Goal: Task Accomplishment & Management: Manage account settings

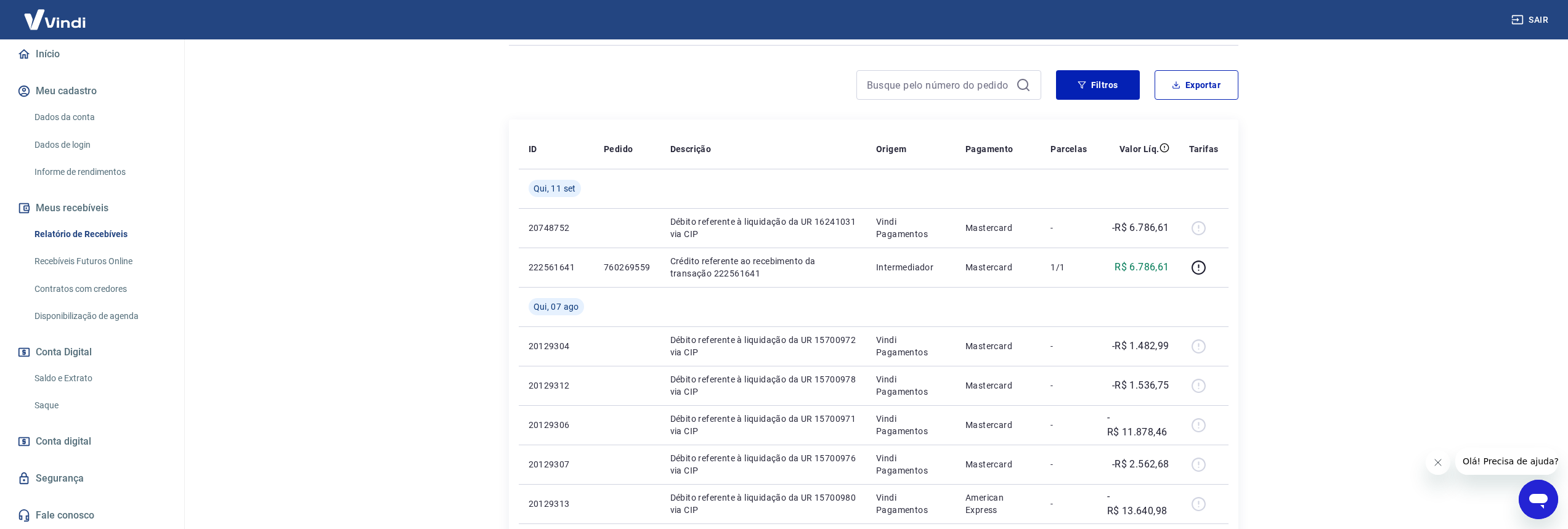
scroll to position [412, 0]
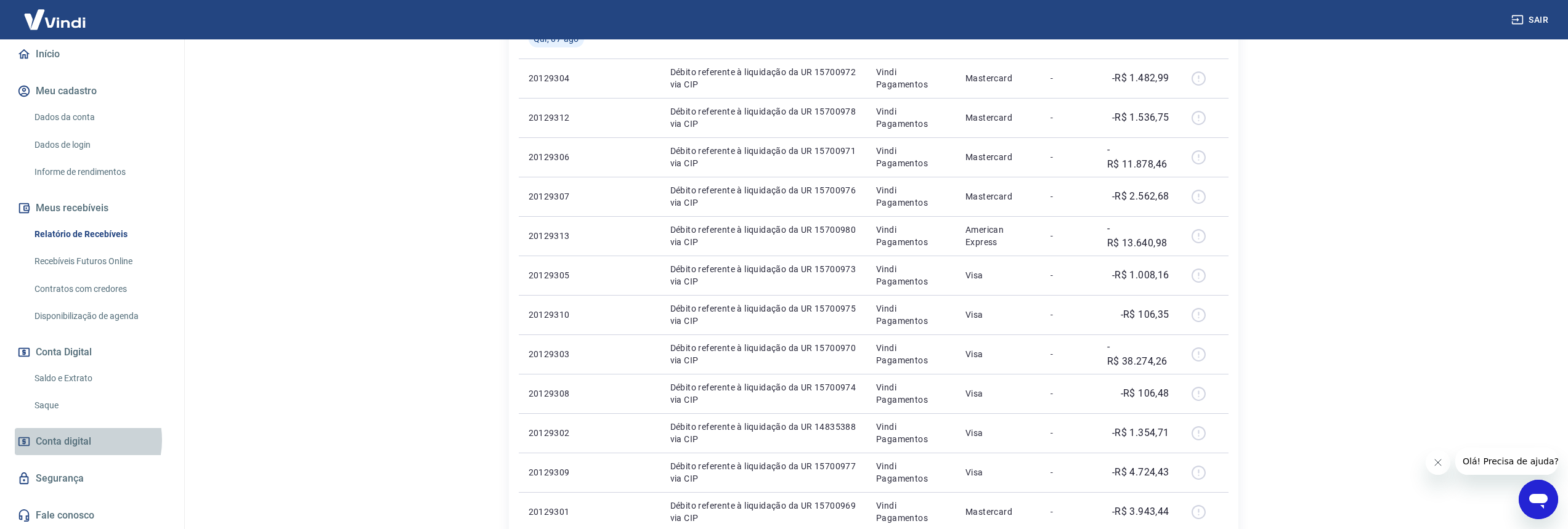
click at [76, 440] on span "Conta digital" at bounding box center [64, 442] width 56 height 17
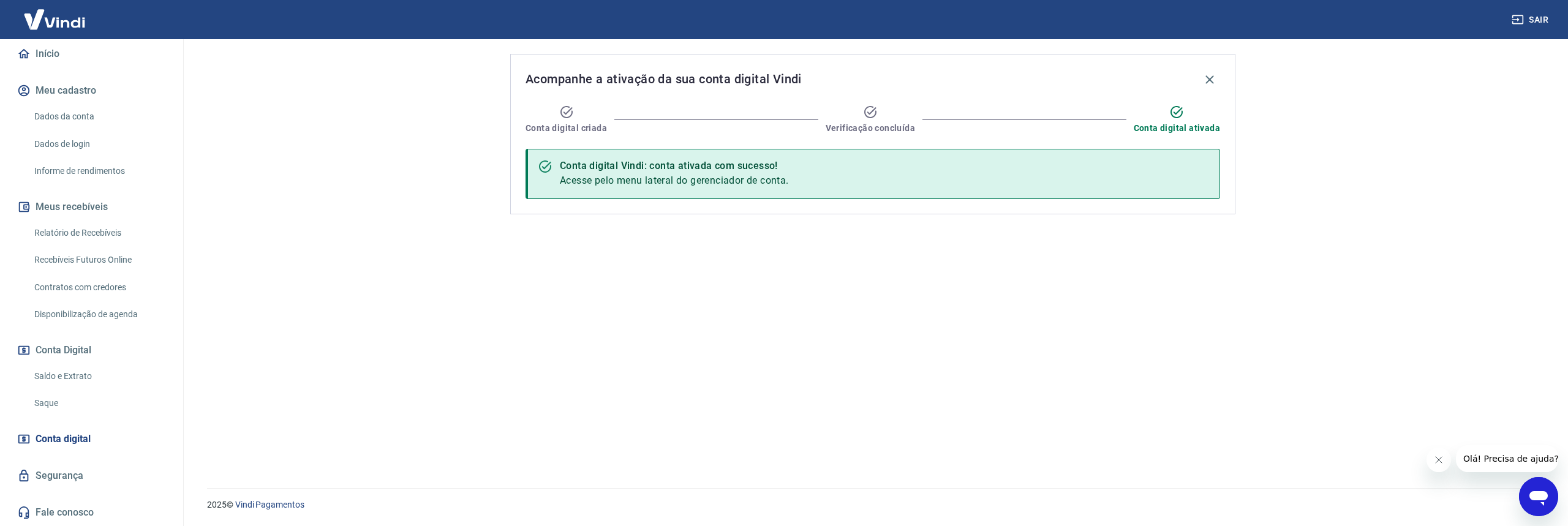
click at [88, 380] on link "Saldo e Extrato" at bounding box center [99, 376] width 139 height 25
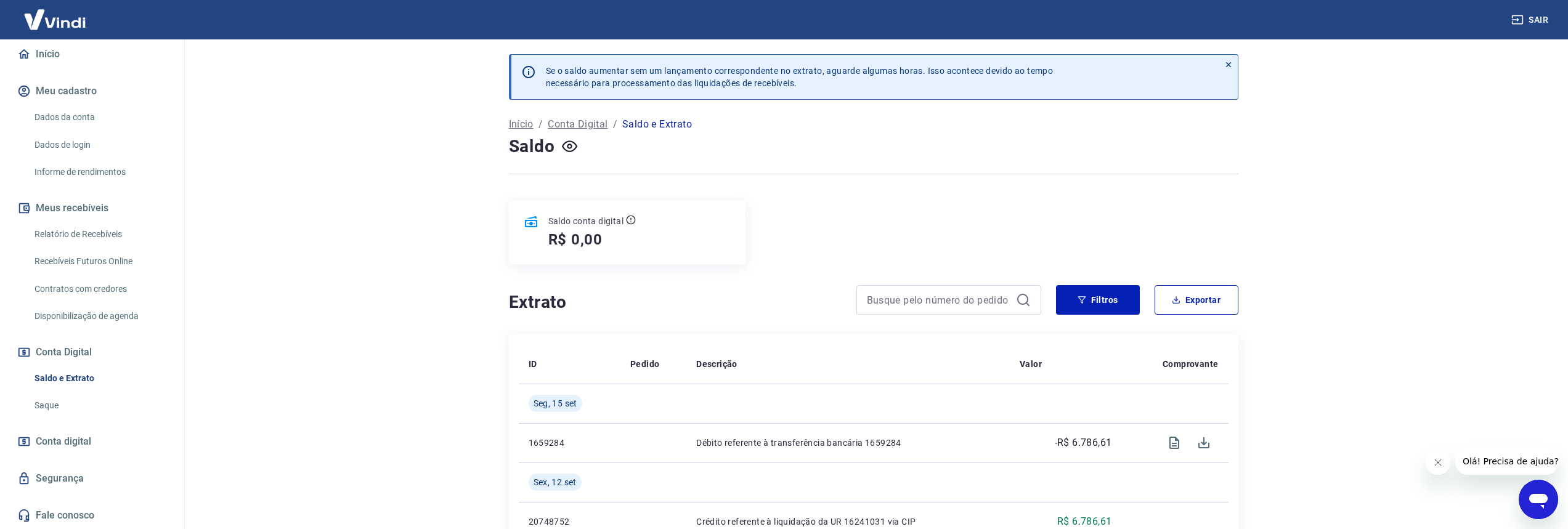
click at [97, 325] on link "Disponibilização de agenda" at bounding box center [99, 316] width 140 height 25
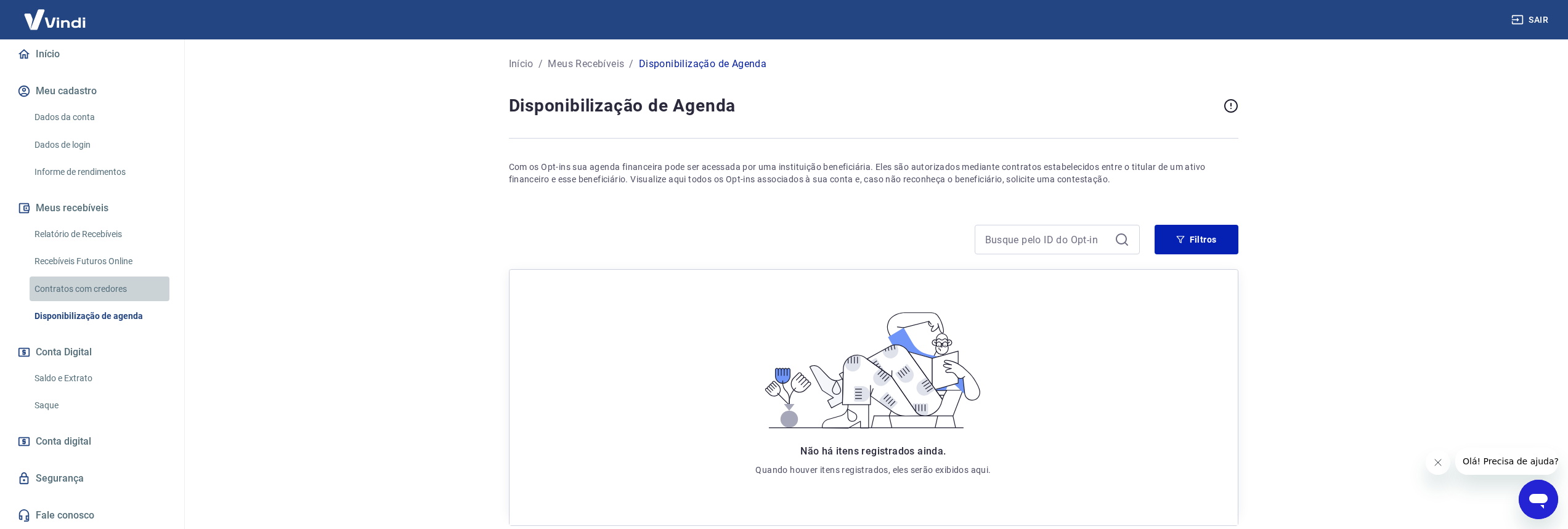
click at [102, 296] on link "Contratos com credores" at bounding box center [99, 289] width 140 height 25
click at [102, 277] on div "Contratos com credores" at bounding box center [99, 289] width 140 height 25
click at [104, 240] on link "Relatório de Recebíveis" at bounding box center [99, 234] width 140 height 25
